Goal: Task Accomplishment & Management: Manage account settings

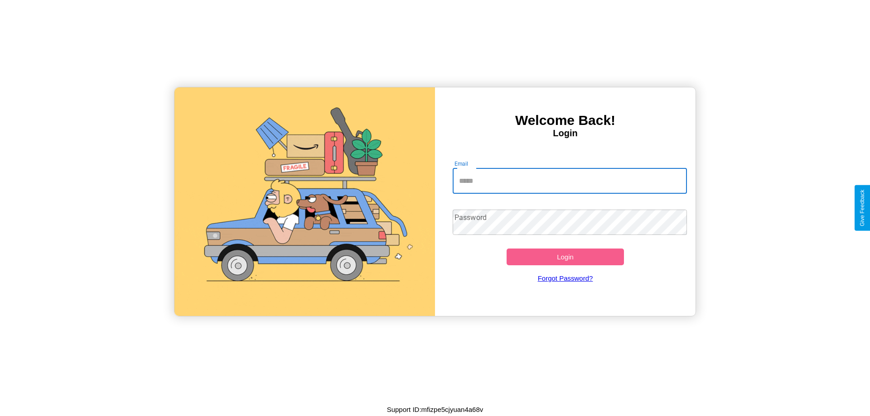
click at [570, 181] on input "Email" at bounding box center [570, 181] width 235 height 25
type input "**********"
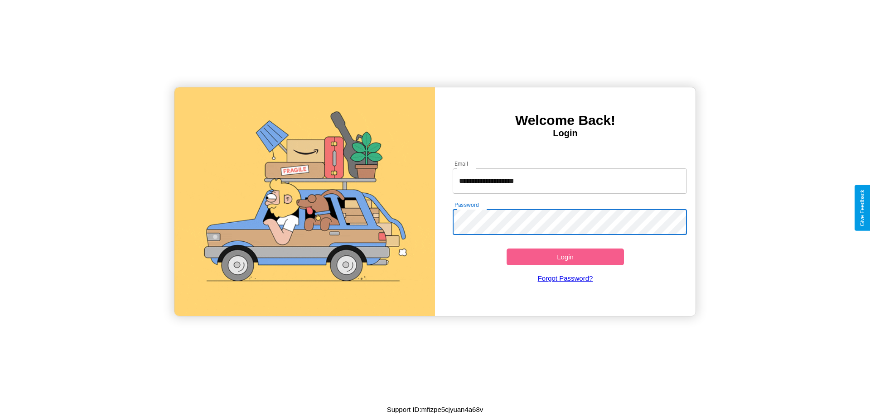
click at [565, 257] on button "Login" at bounding box center [565, 257] width 117 height 17
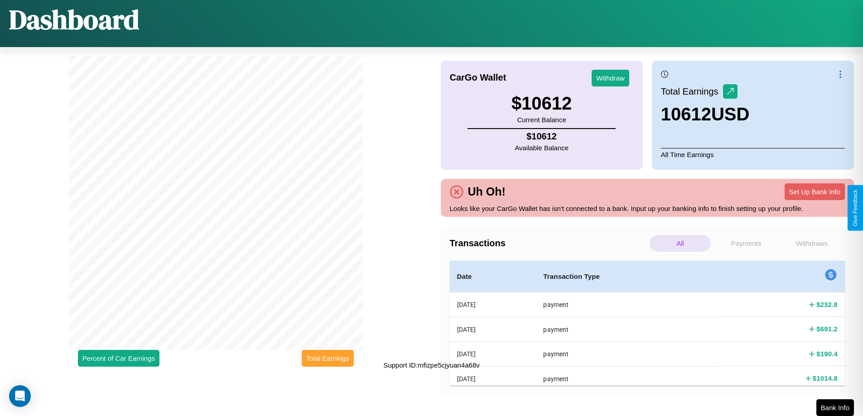
scroll to position [48, 0]
click at [328, 358] on button "Total Earnings" at bounding box center [328, 358] width 52 height 17
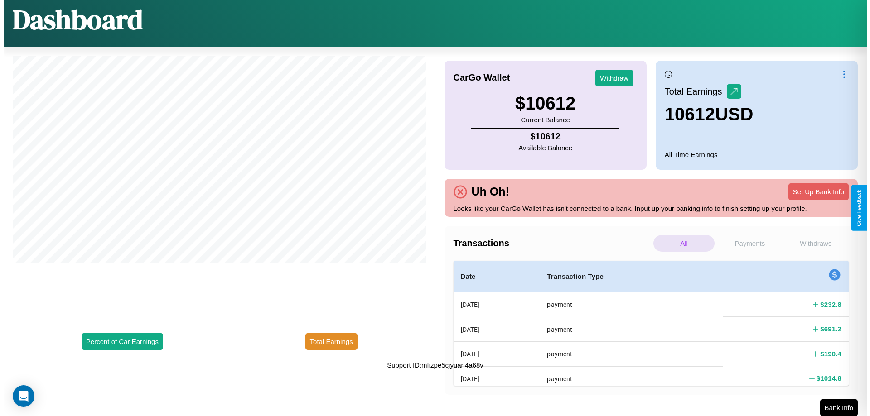
scroll to position [0, 0]
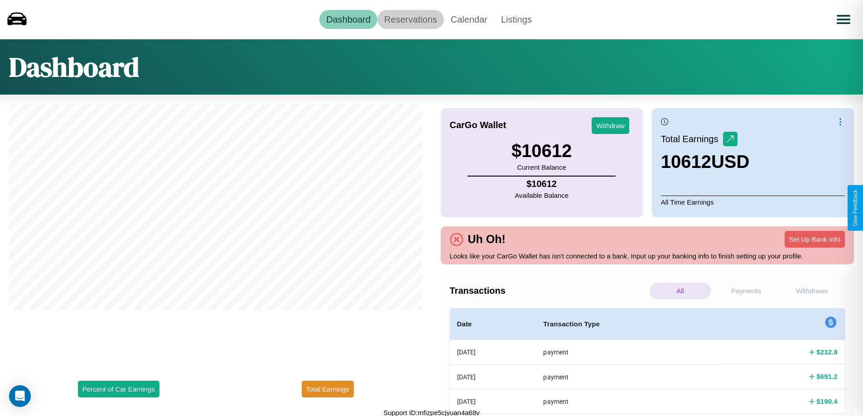
click at [410, 19] on link "Reservations" at bounding box center [410, 19] width 67 height 19
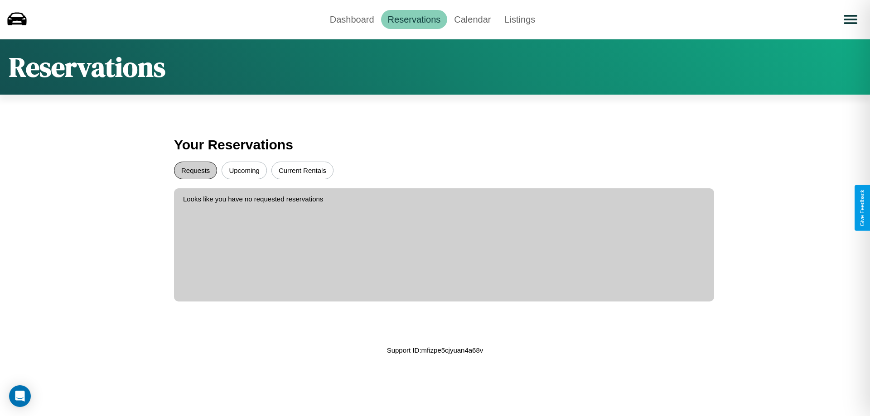
click at [195, 170] on button "Requests" at bounding box center [195, 171] width 43 height 18
click at [244, 170] on button "Upcoming" at bounding box center [244, 171] width 45 height 18
